Goal: Information Seeking & Learning: Learn about a topic

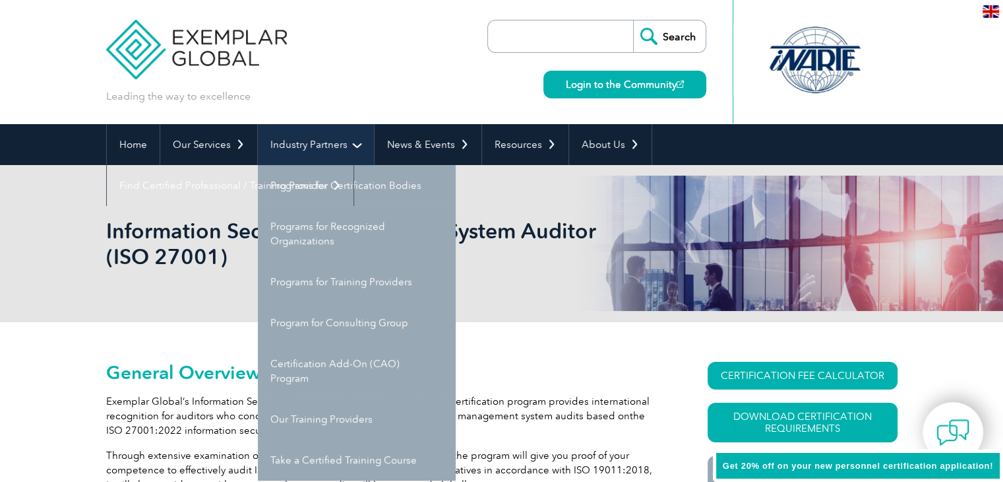
scroll to position [198, 0]
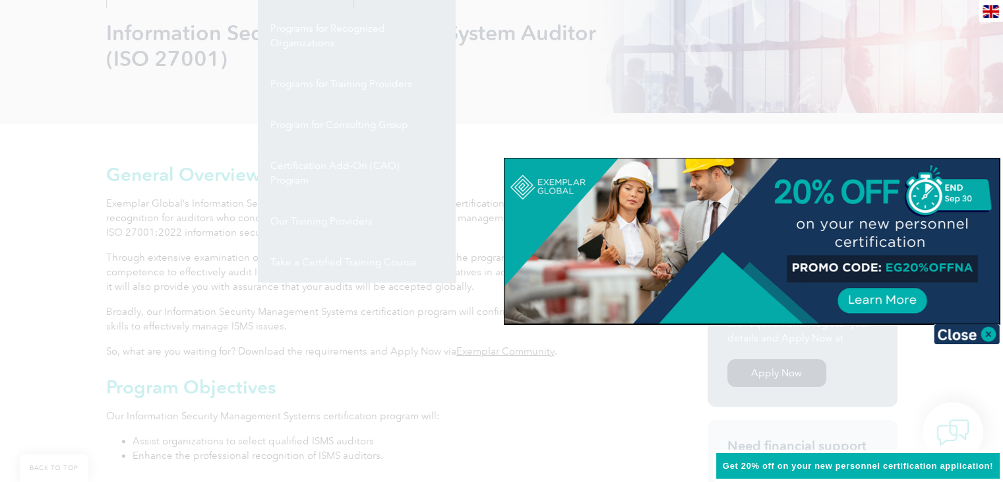
click at [991, 333] on img at bounding box center [967, 334] width 66 height 20
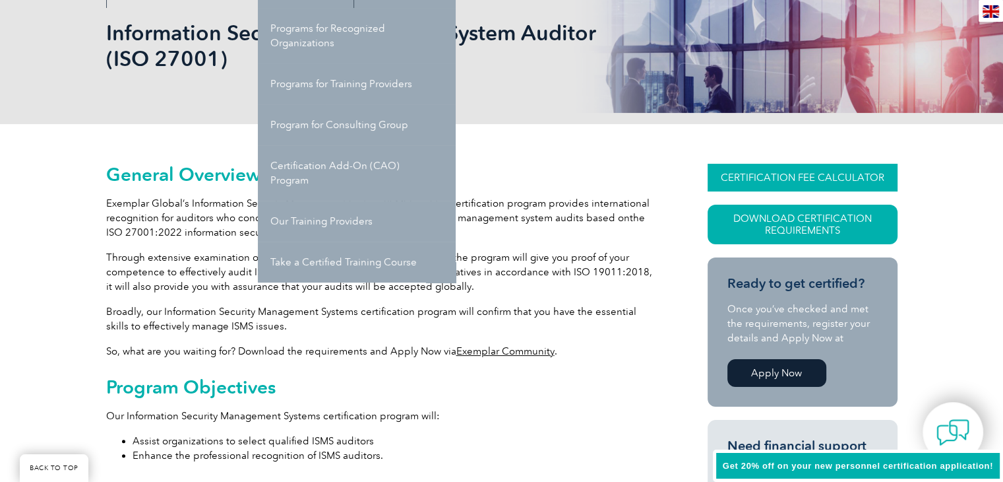
click at [832, 172] on link "CERTIFICATION FEE CALCULATOR" at bounding box center [803, 178] width 190 height 28
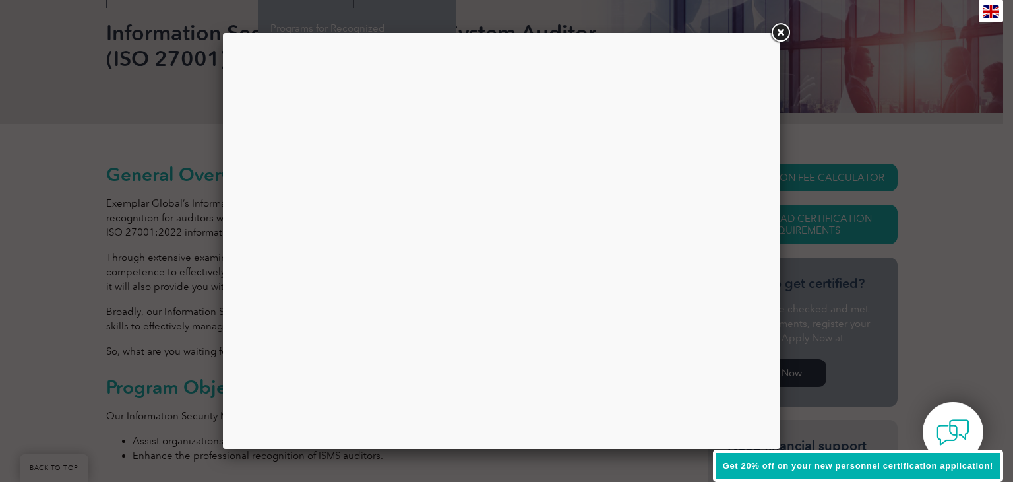
click at [782, 31] on link at bounding box center [780, 33] width 24 height 24
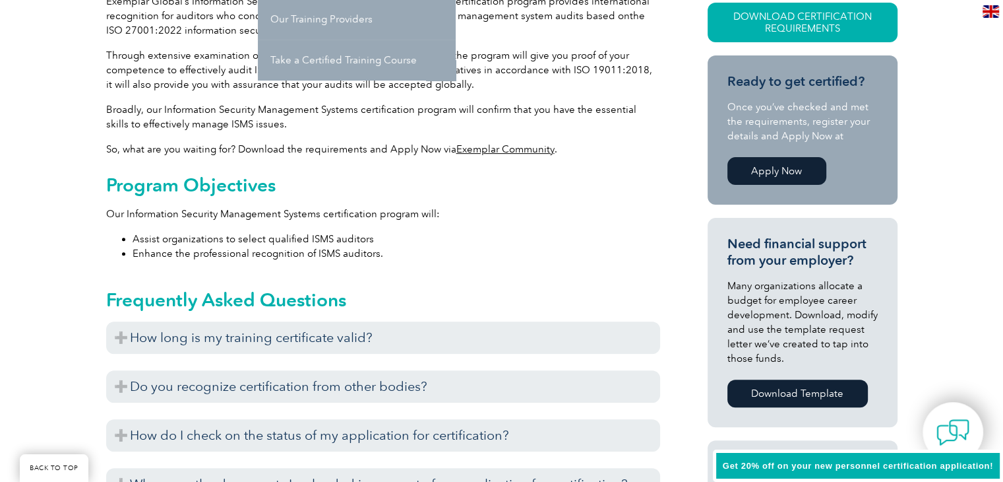
scroll to position [528, 0]
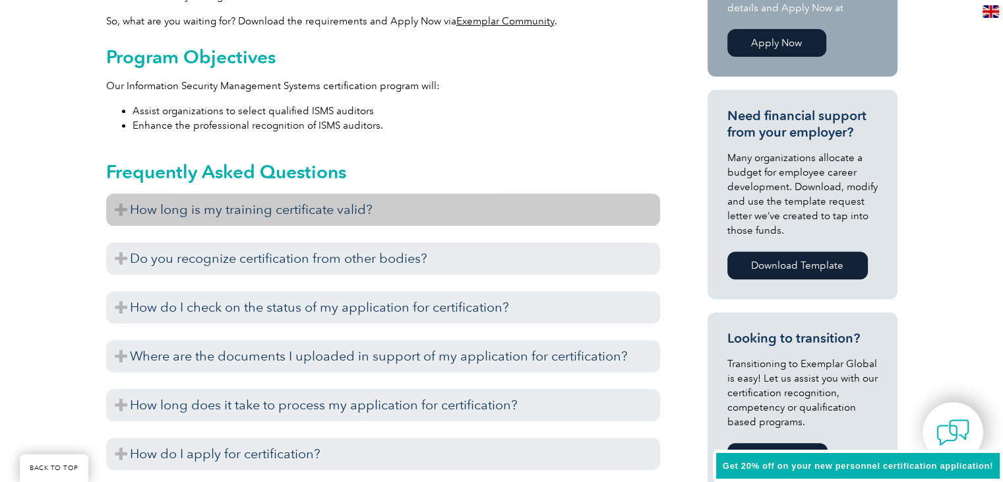
click at [351, 206] on h3 "How long is my training certificate valid?" at bounding box center [383, 209] width 554 height 32
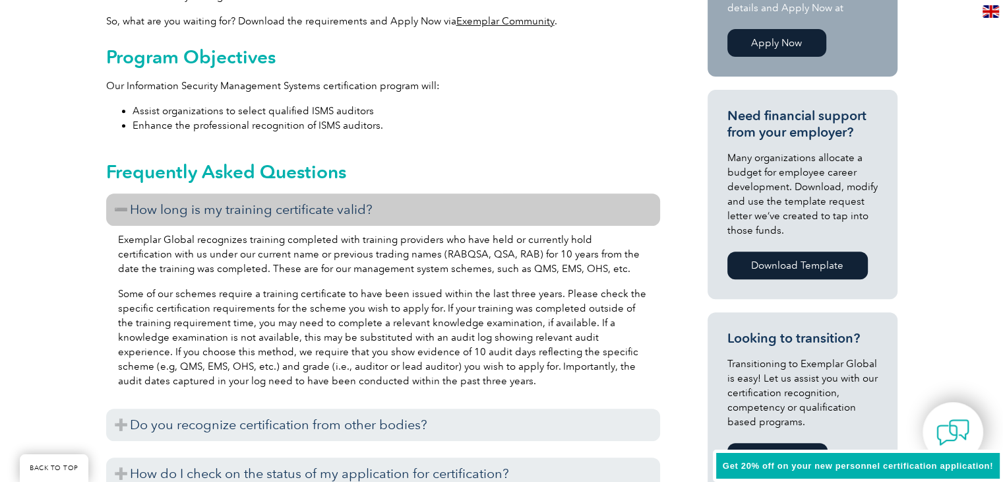
click at [351, 206] on h3 "How long is my training certificate valid?" at bounding box center [383, 209] width 554 height 32
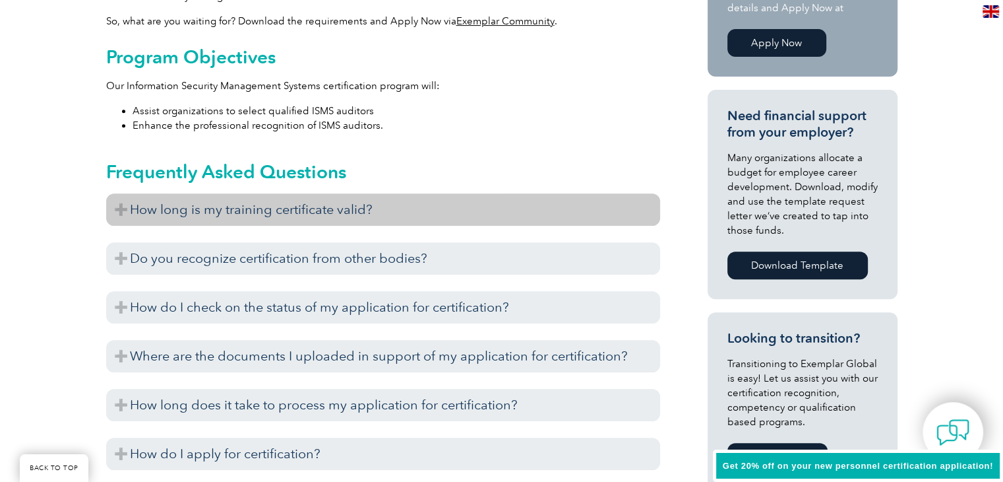
click at [351, 206] on h3 "How long is my training certificate valid?" at bounding box center [383, 209] width 554 height 32
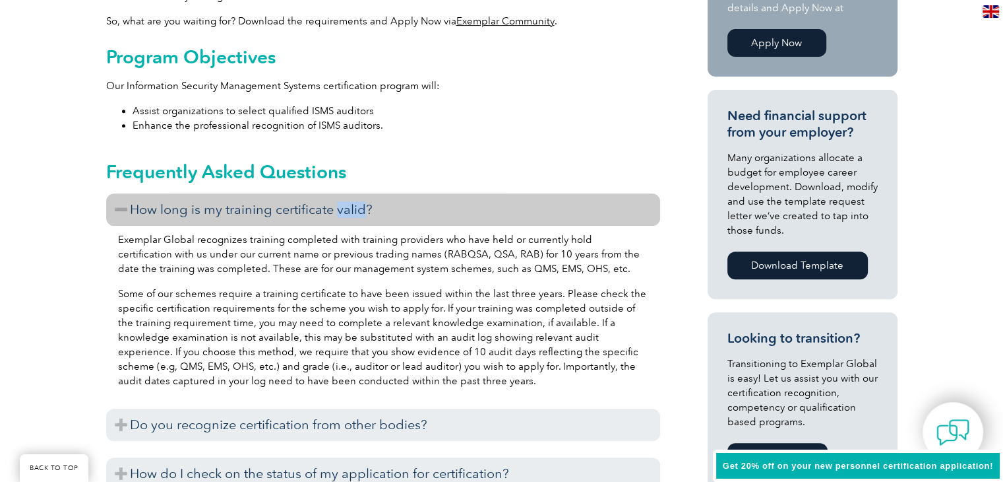
click at [351, 206] on h3 "How long is my training certificate valid?" at bounding box center [383, 209] width 554 height 32
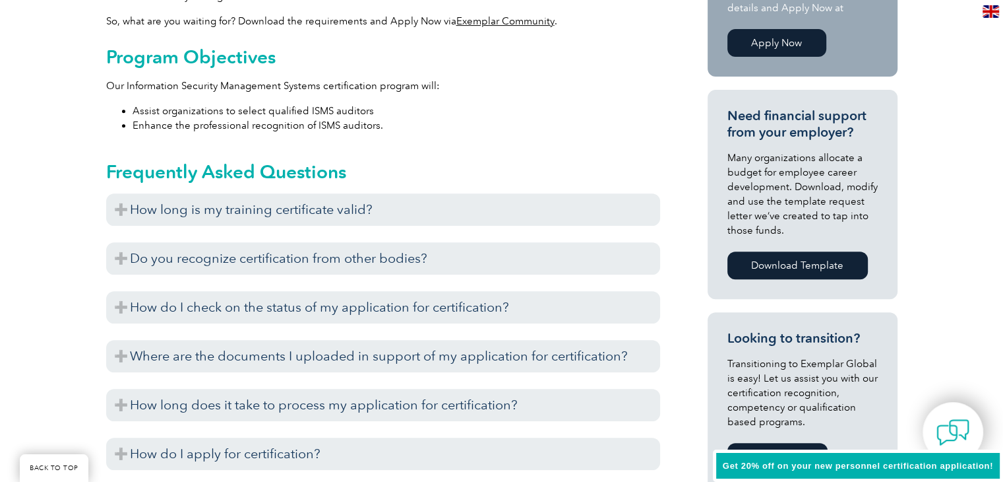
click at [415, 159] on div "Frequently Asked Questions How long is my training certificate valid? Exemplar …" at bounding box center [383, 309] width 554 height 333
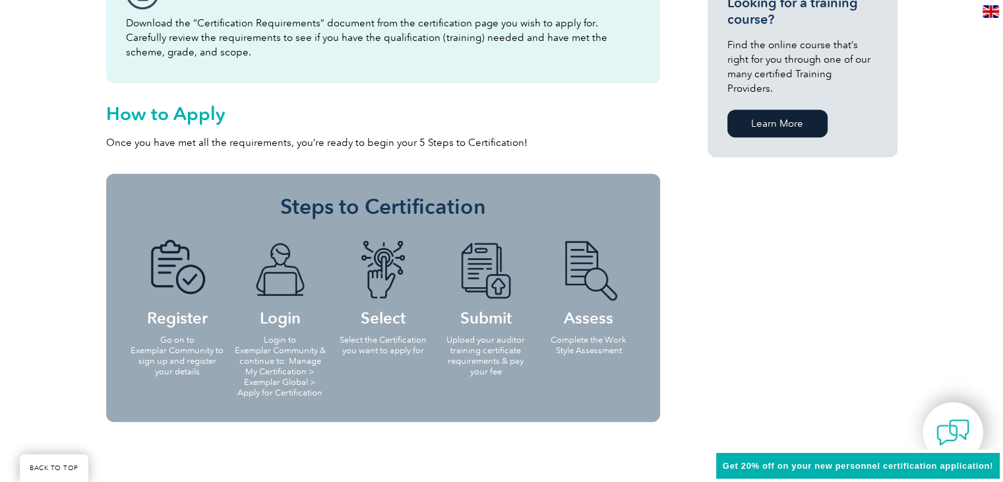
scroll to position [660, 0]
